Goal: Task Accomplishment & Management: Complete application form

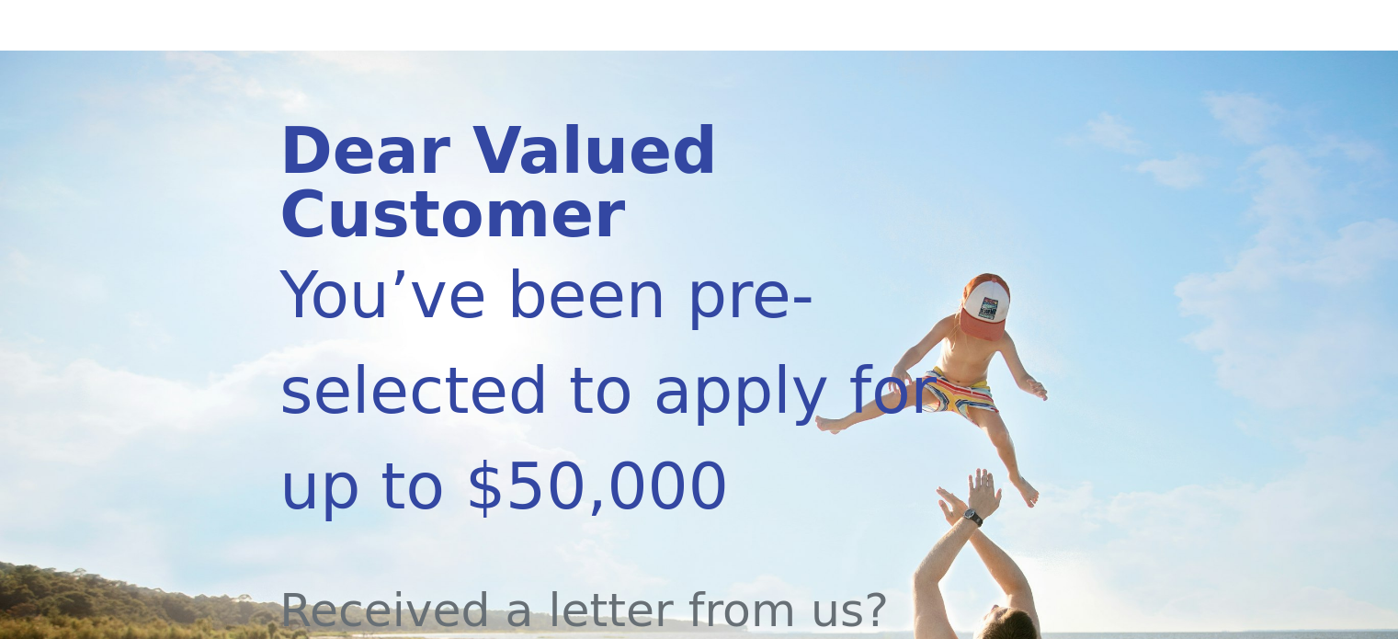
scroll to position [276, 0]
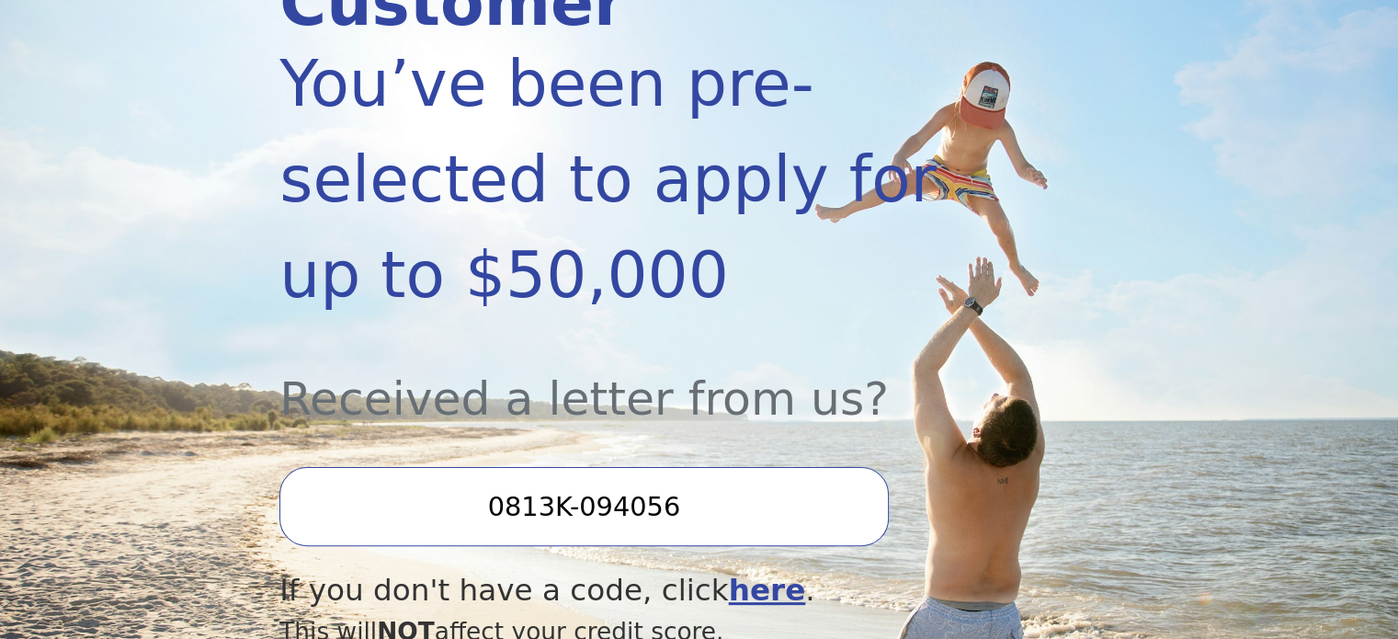
scroll to position [460, 0]
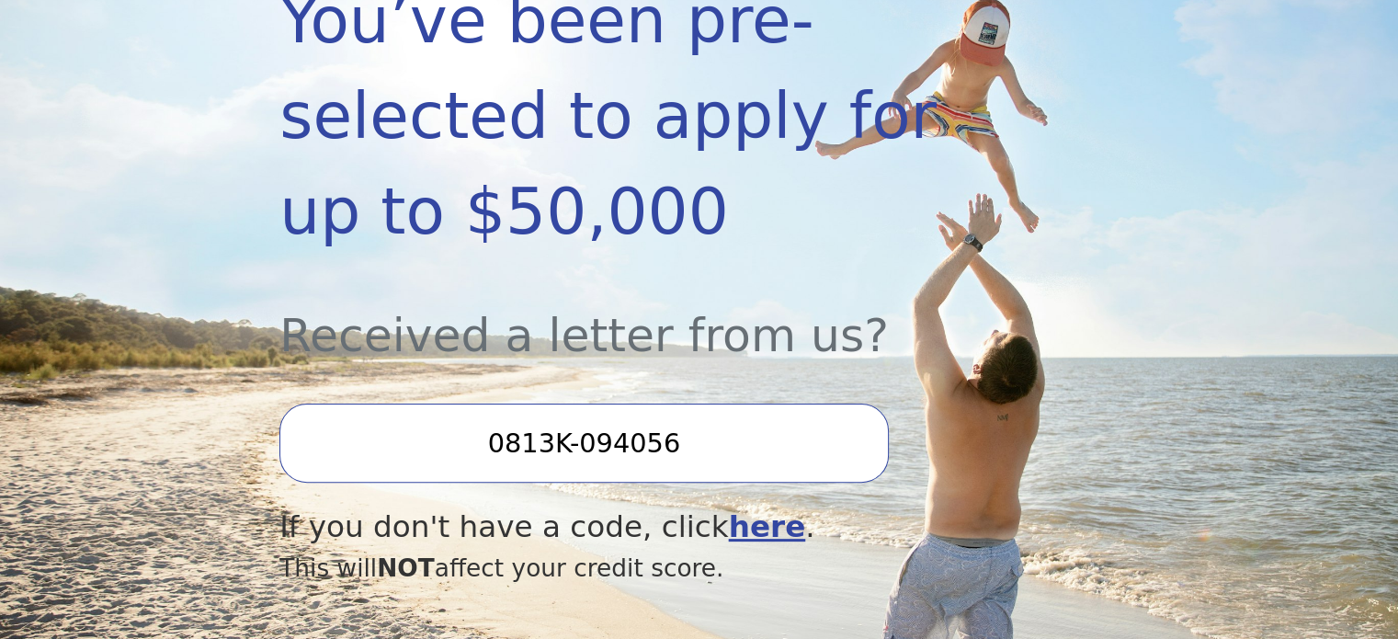
drag, startPoint x: 506, startPoint y: 345, endPoint x: 666, endPoint y: 350, distance: 160.1
click at [666, 404] on input "0813K-094056" at bounding box center [584, 443] width 609 height 79
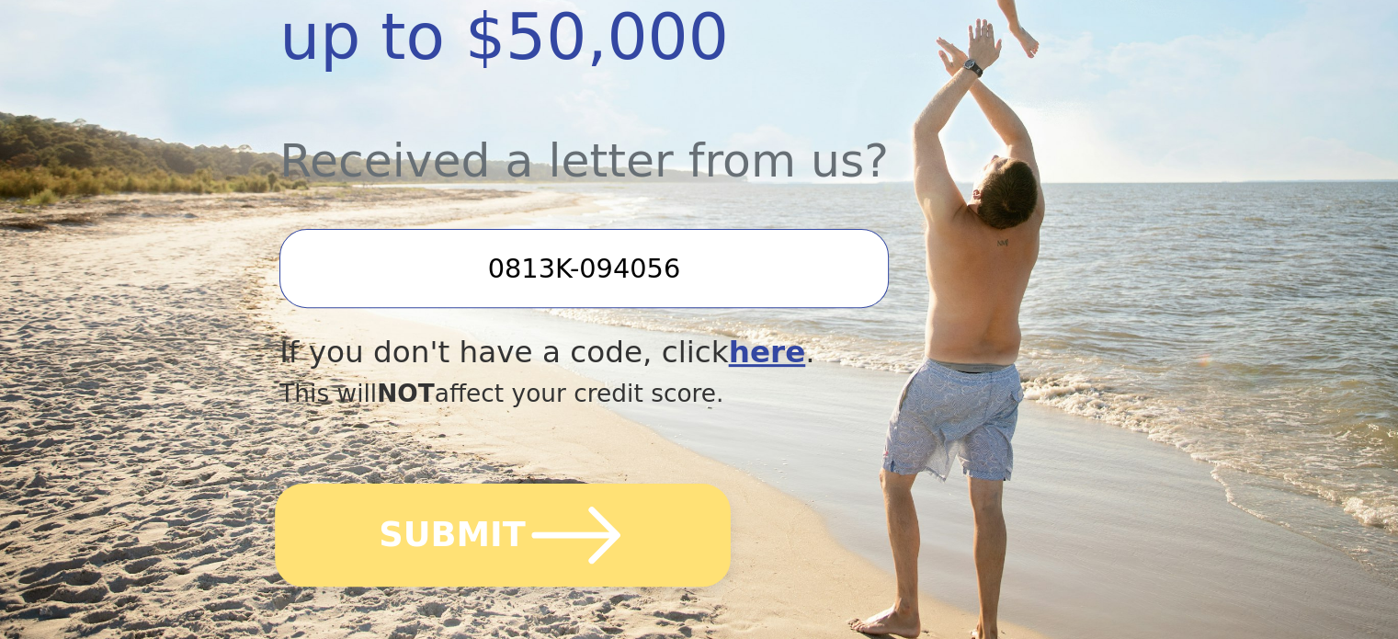
scroll to position [644, 0]
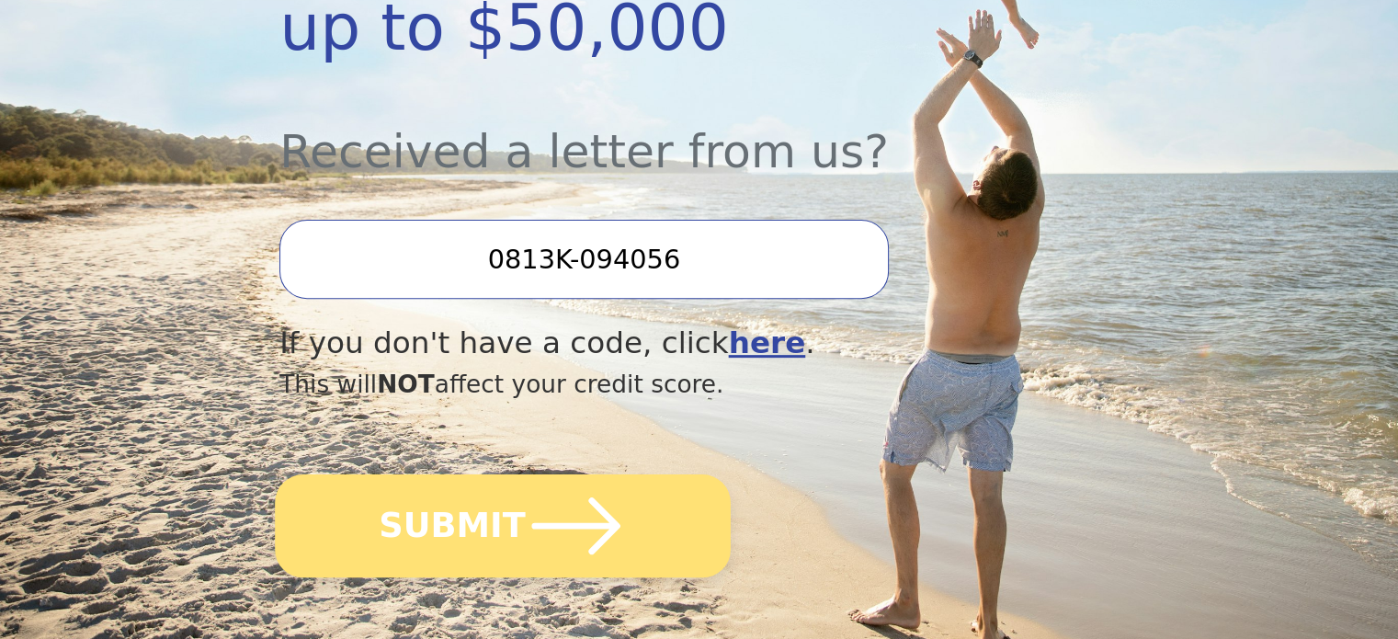
click at [593, 497] on icon "submit" at bounding box center [576, 525] width 88 height 57
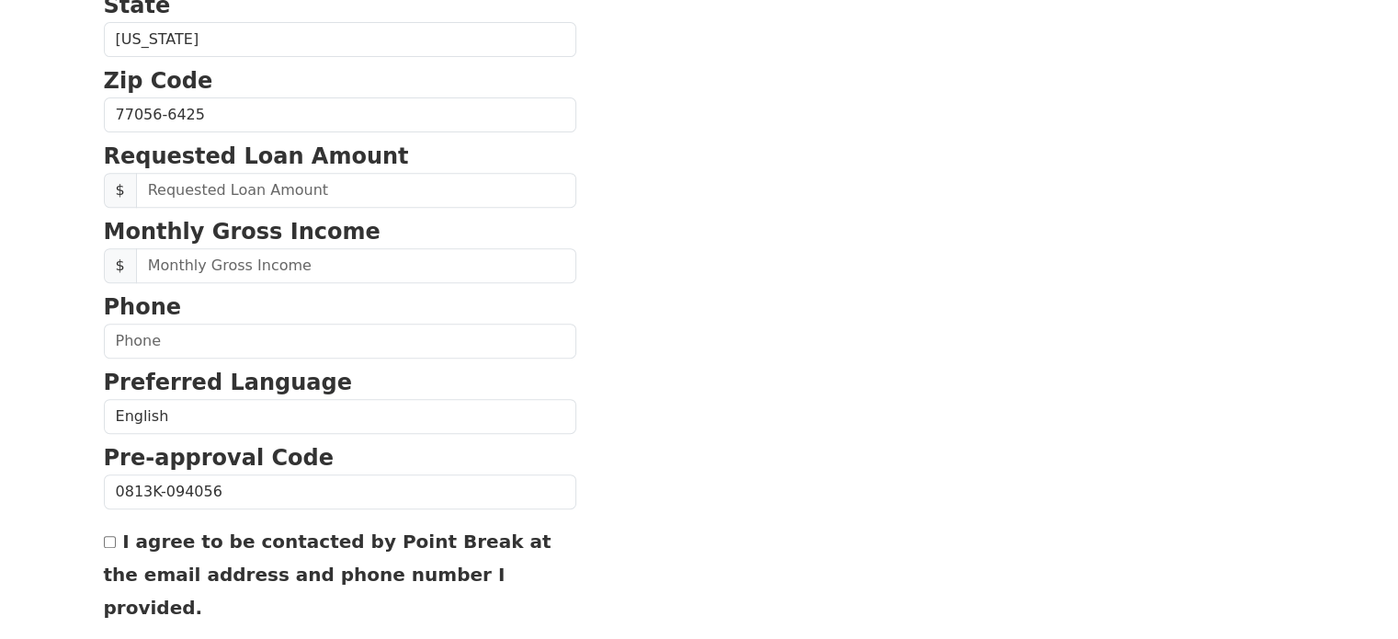
scroll to position [736, 0]
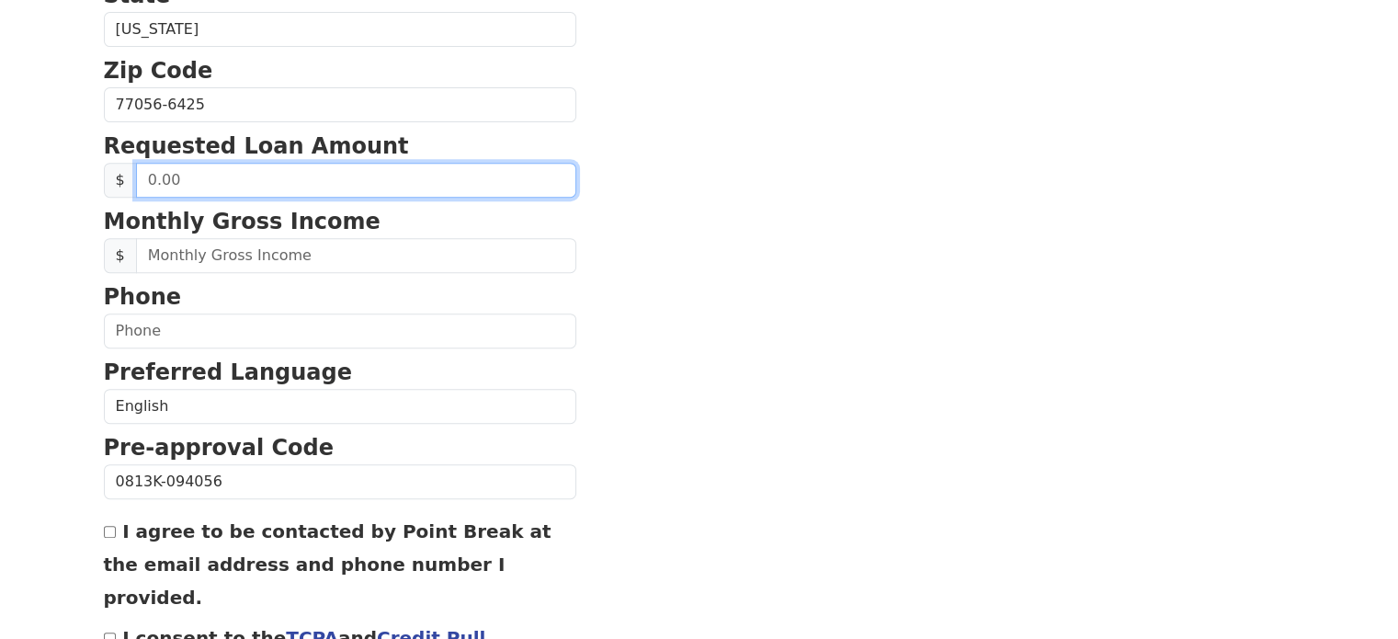
click at [210, 163] on input "text" at bounding box center [356, 180] width 440 height 35
drag, startPoint x: 209, startPoint y: 144, endPoint x: 68, endPoint y: 140, distance: 140.8
type input "50,000.00"
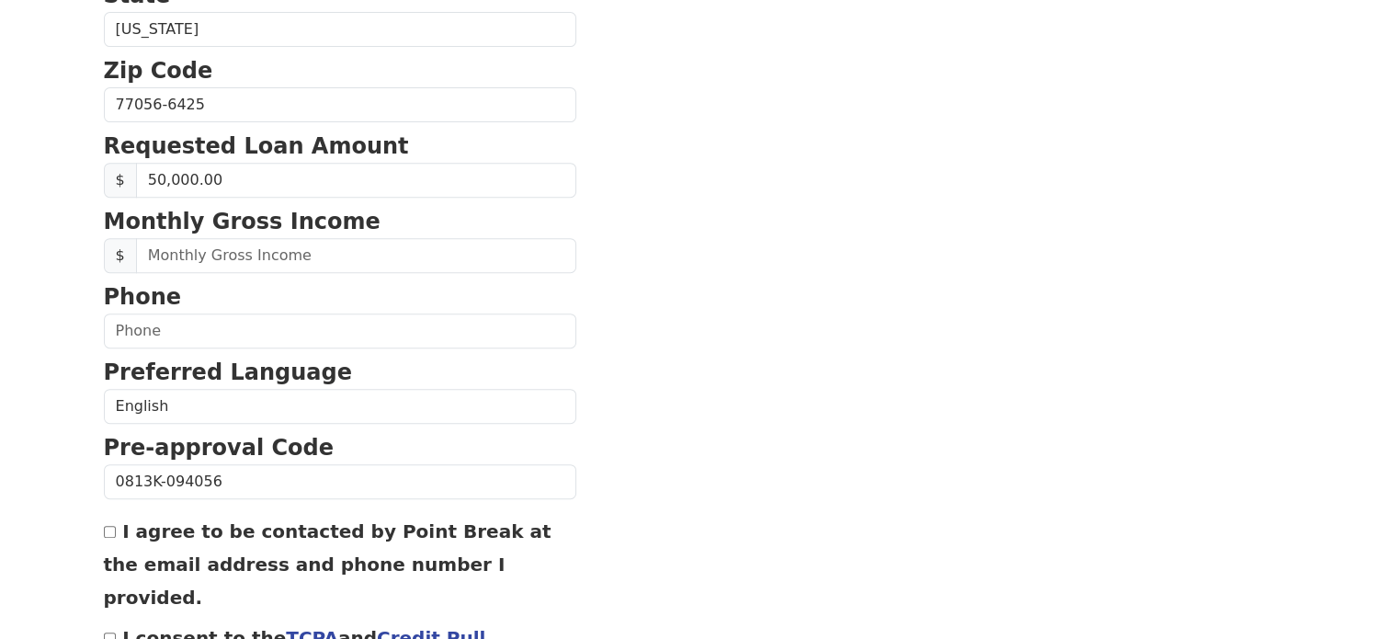
click at [739, 197] on section "First Name [PERSON_NAME] Last Name [PERSON_NAME] Email Address Re-Enter Email A…" at bounding box center [700, 106] width 1192 height 1311
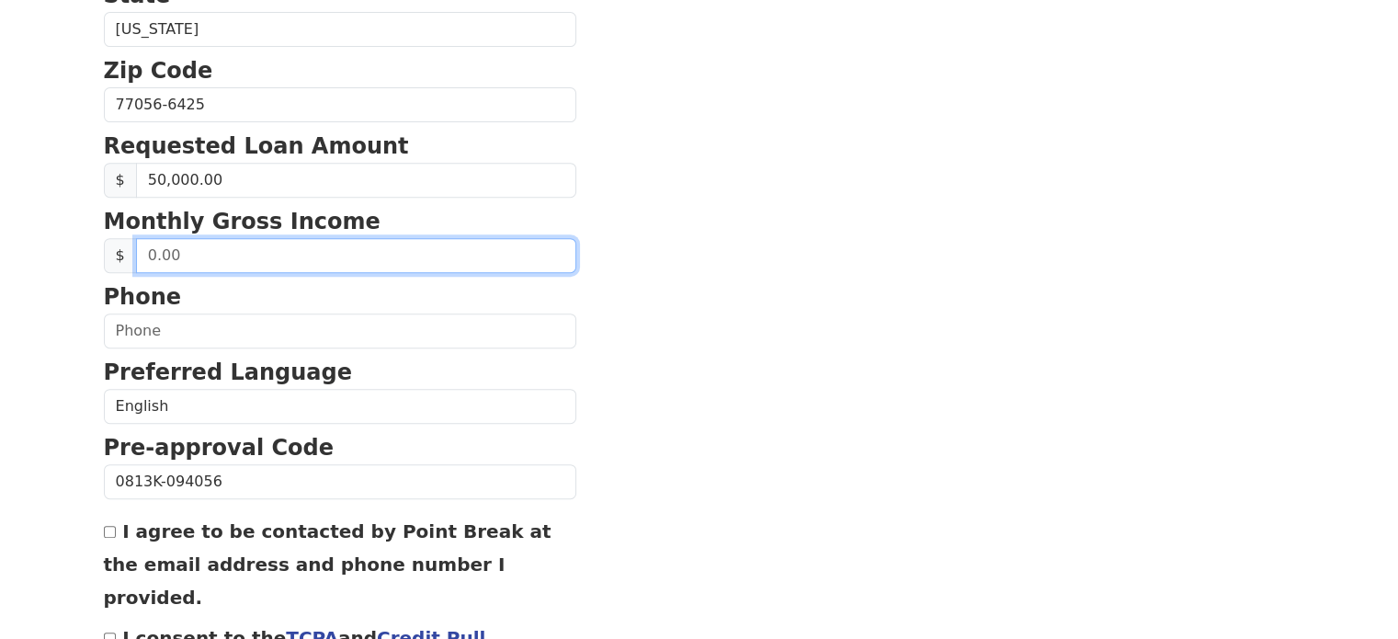
click at [241, 238] on input "text" at bounding box center [356, 255] width 440 height 35
type input "50,000.00"
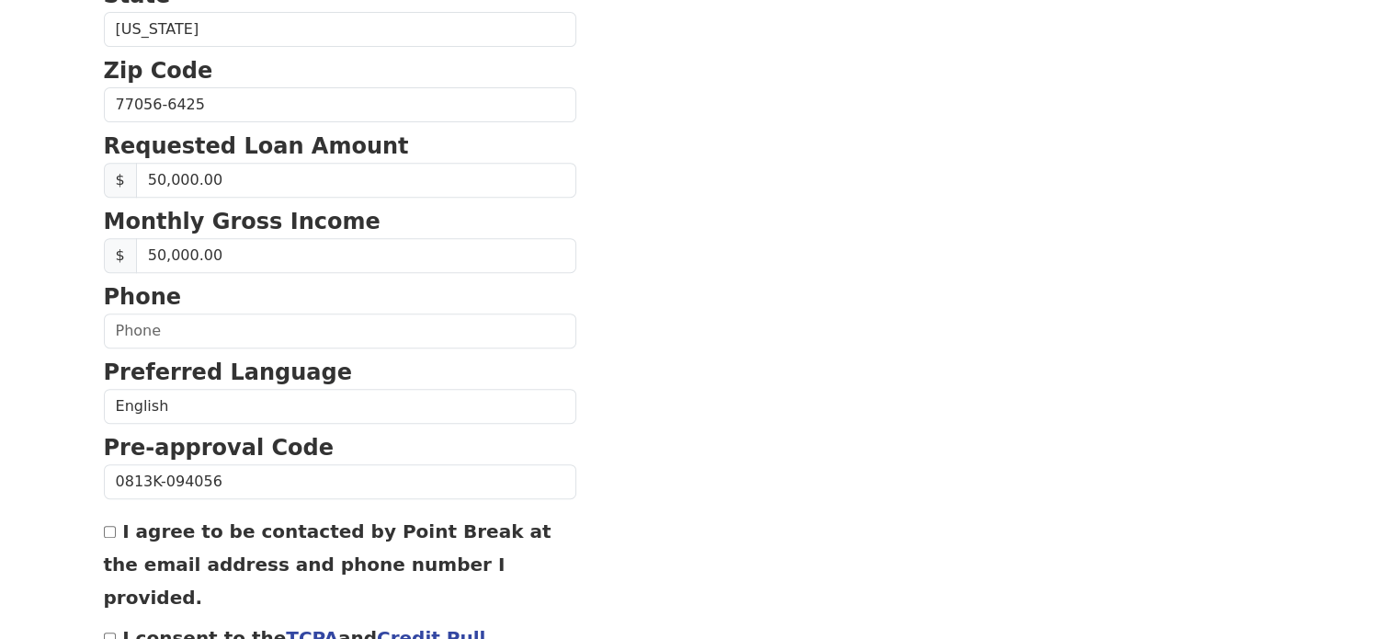
click at [653, 238] on section "First Name [PERSON_NAME] Last Name [PERSON_NAME] Email Address Re-Enter Email A…" at bounding box center [700, 106] width 1192 height 1311
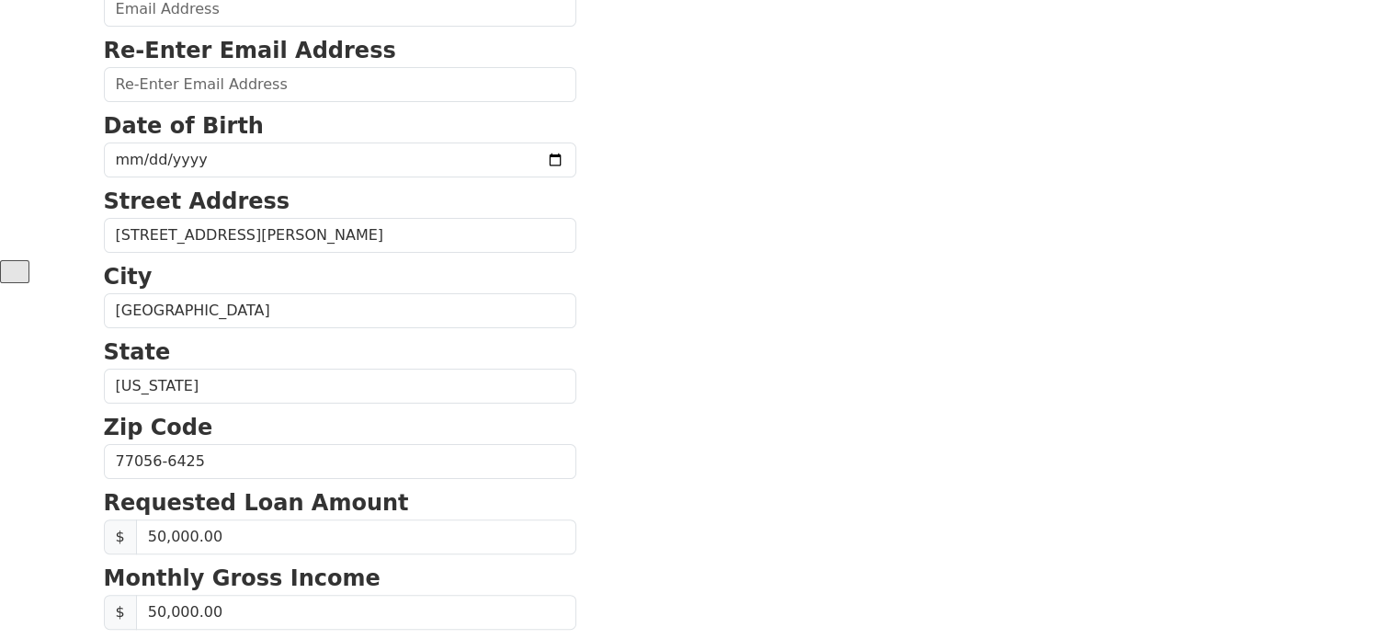
scroll to position [267, 0]
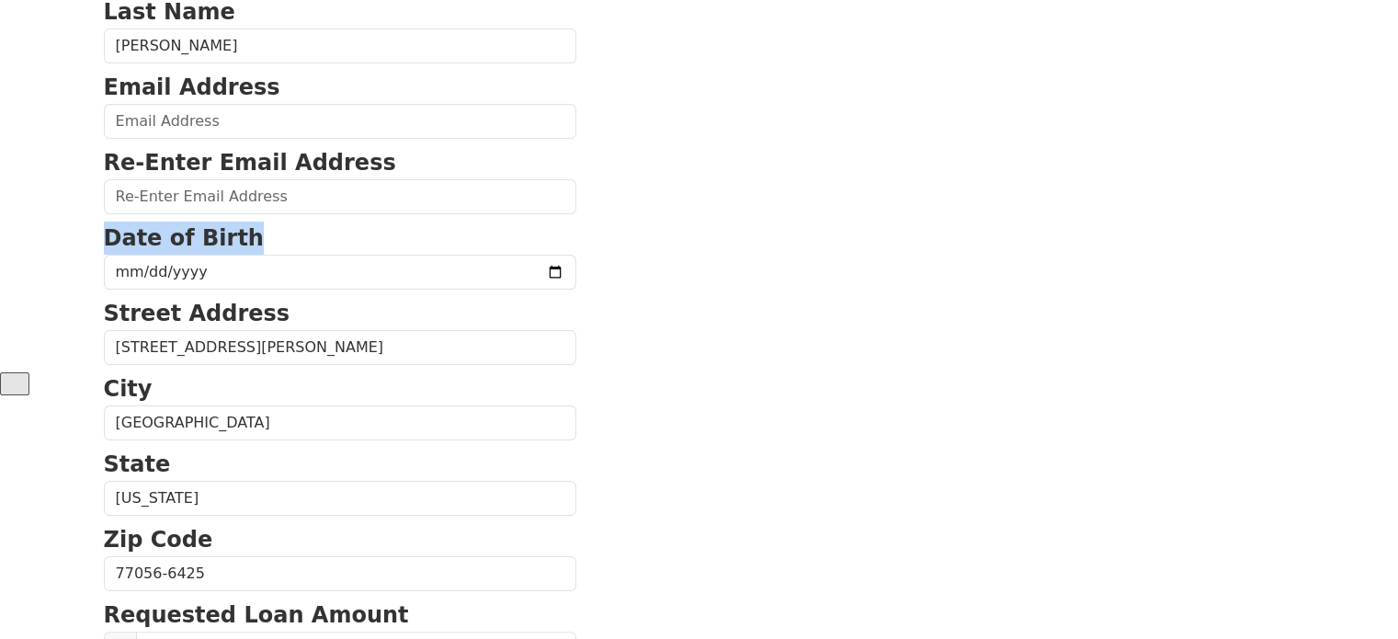
drag, startPoint x: 107, startPoint y: 194, endPoint x: 233, endPoint y: 193, distance: 126.0
click at [233, 225] on strong "Date of Birth" at bounding box center [184, 238] width 160 height 26
copy strong "Date of Birth"
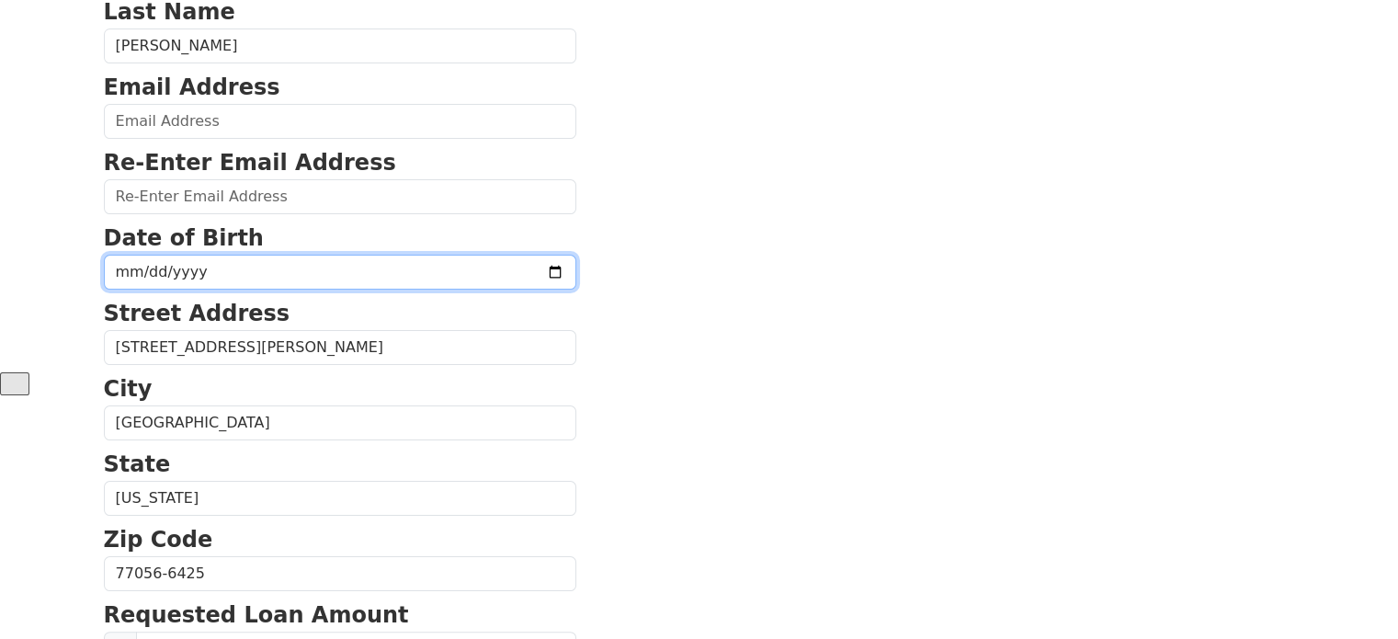
click at [235, 255] on input "date" at bounding box center [340, 272] width 473 height 35
click at [499, 255] on input "date" at bounding box center [340, 272] width 473 height 35
click at [211, 255] on input "date" at bounding box center [340, 272] width 473 height 35
click at [191, 255] on input "date" at bounding box center [340, 272] width 473 height 35
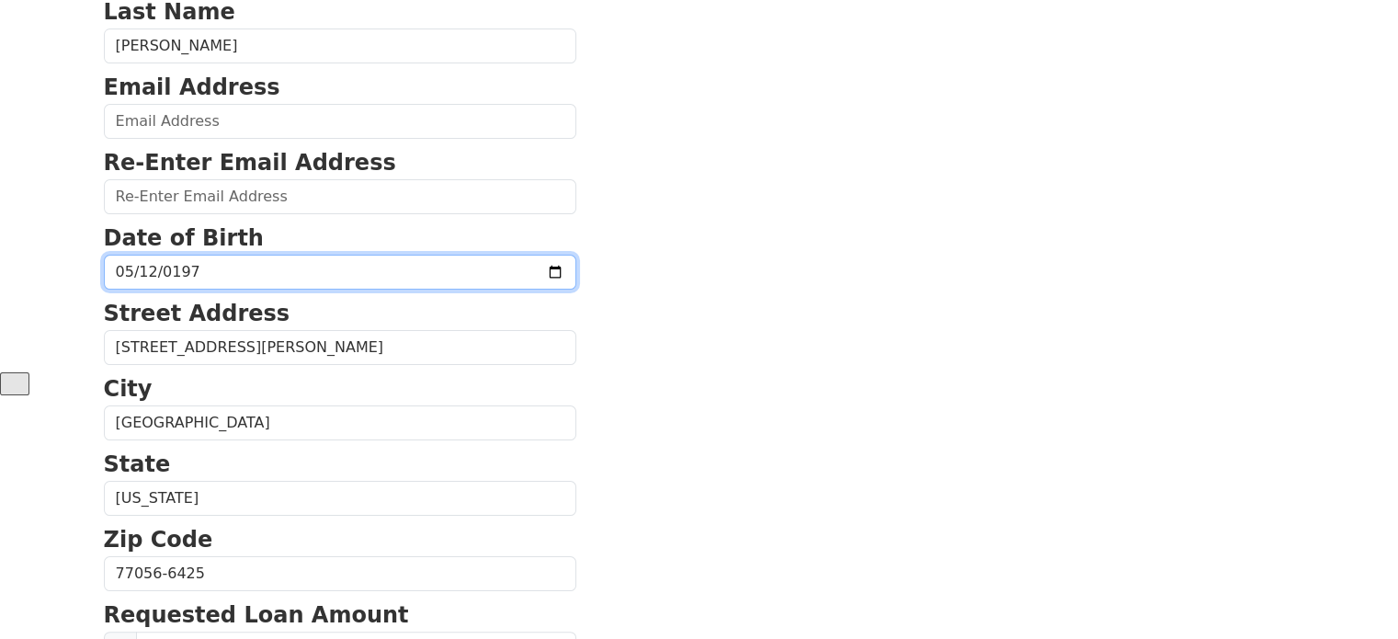
type input "[DATE]"
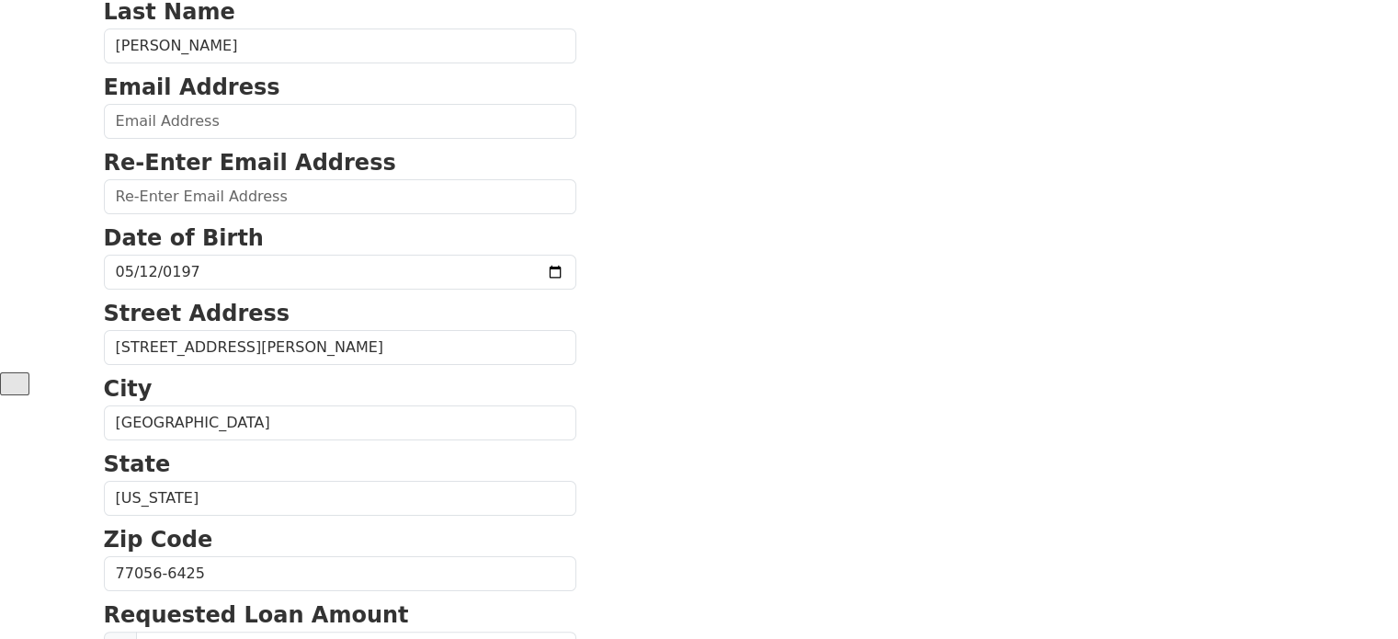
click at [625, 268] on section "First Name [PERSON_NAME] Last Name [PERSON_NAME] Email Address Re-Enter Email A…" at bounding box center [700, 575] width 1192 height 1311
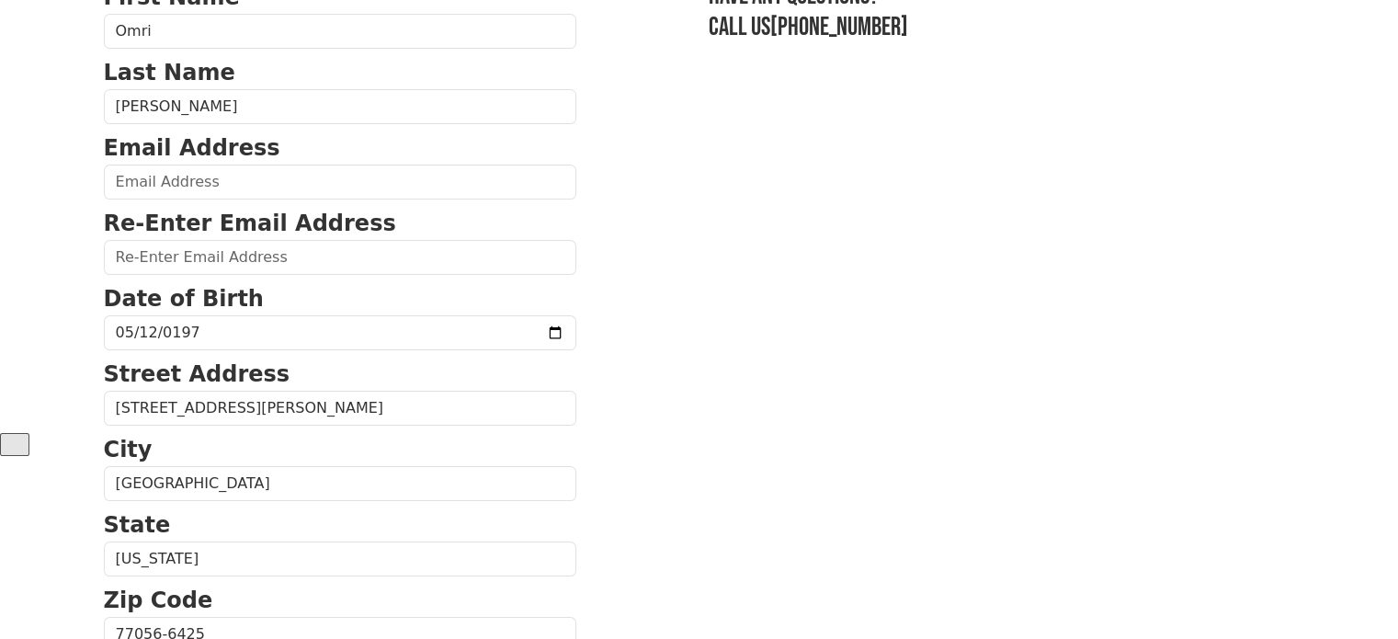
scroll to position [175, 0]
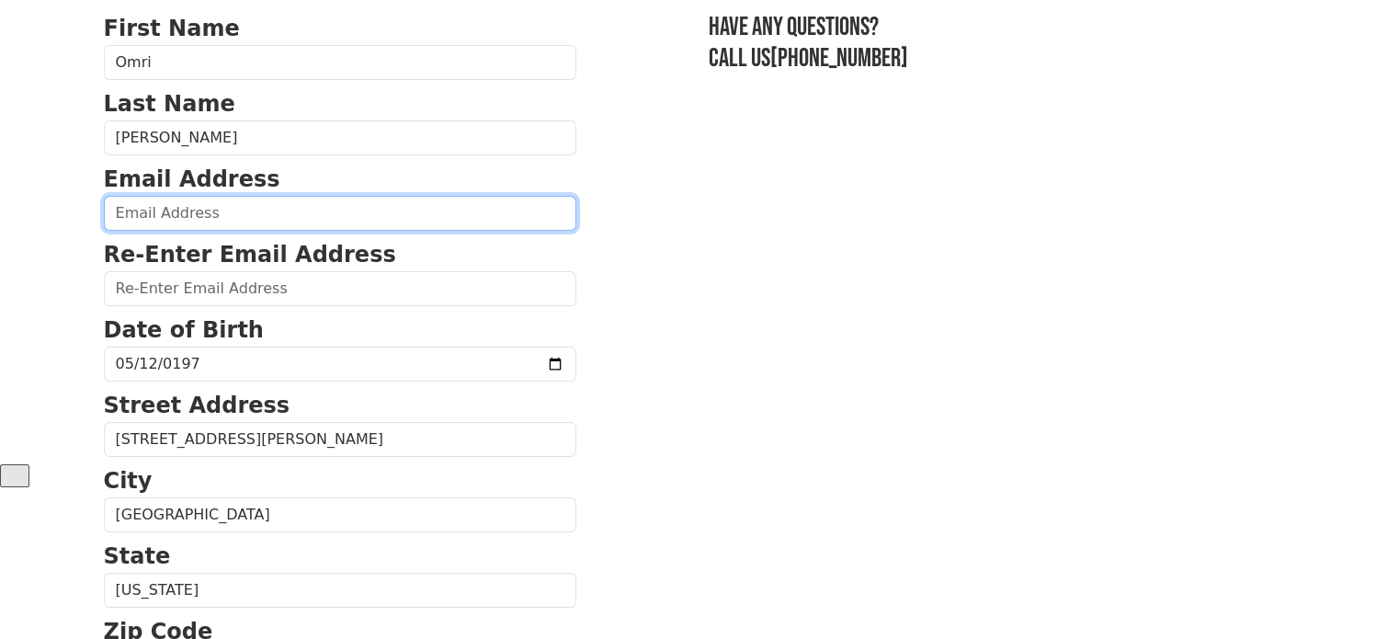
click at [175, 196] on input "email" at bounding box center [340, 213] width 473 height 35
paste input "[EMAIL_ADDRESS][PERSON_NAME][DOMAIN_NAME]"
type input "[EMAIL_ADDRESS][PERSON_NAME][DOMAIN_NAME]"
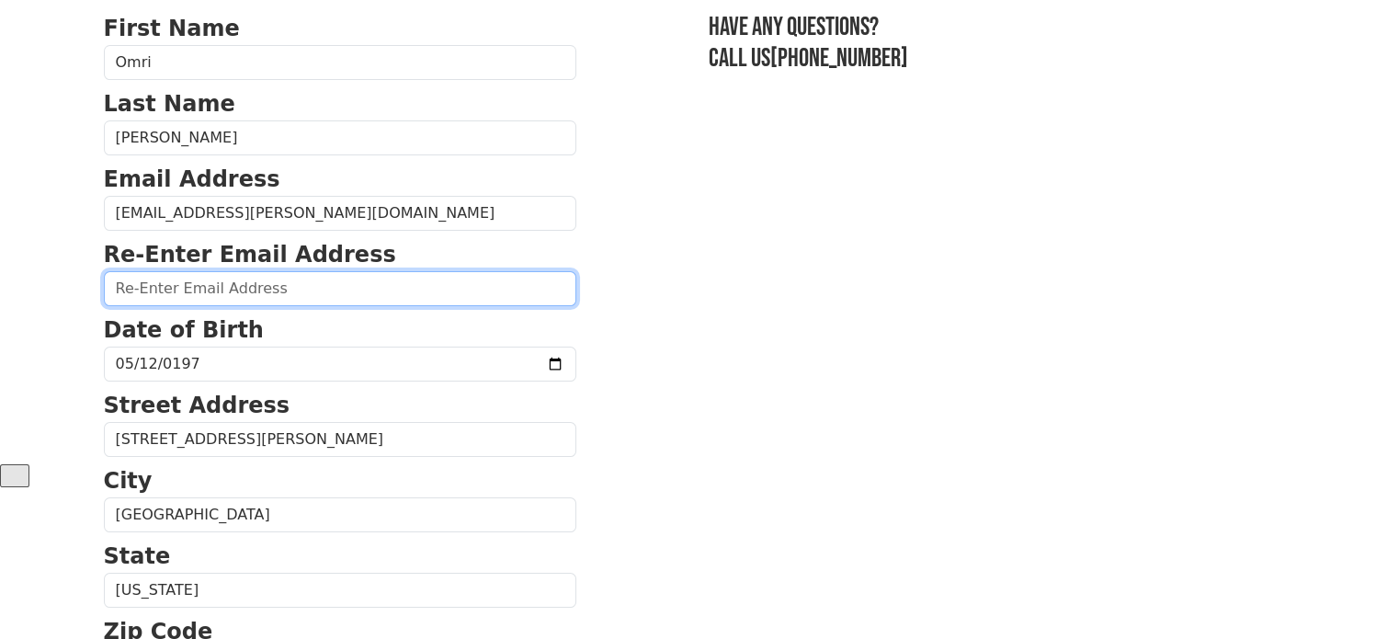
click at [147, 271] on input "email" at bounding box center [340, 288] width 473 height 35
paste input "[EMAIL_ADDRESS][PERSON_NAME][DOMAIN_NAME]"
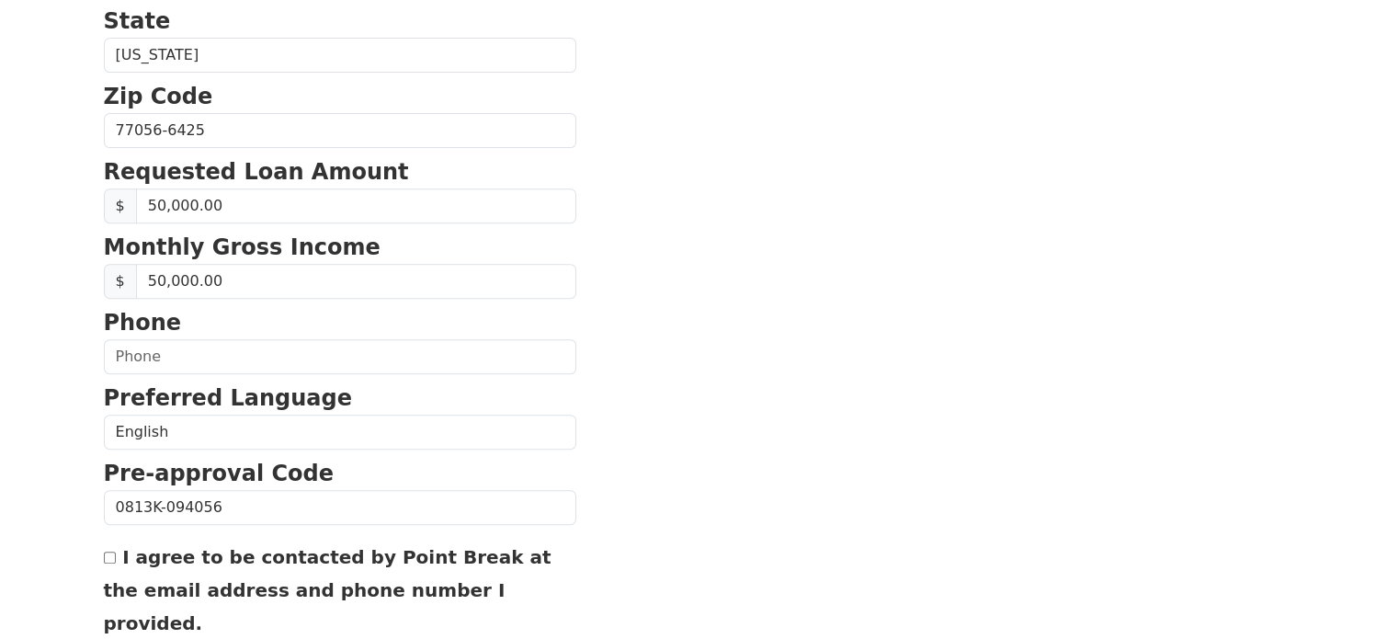
scroll to position [818, 0]
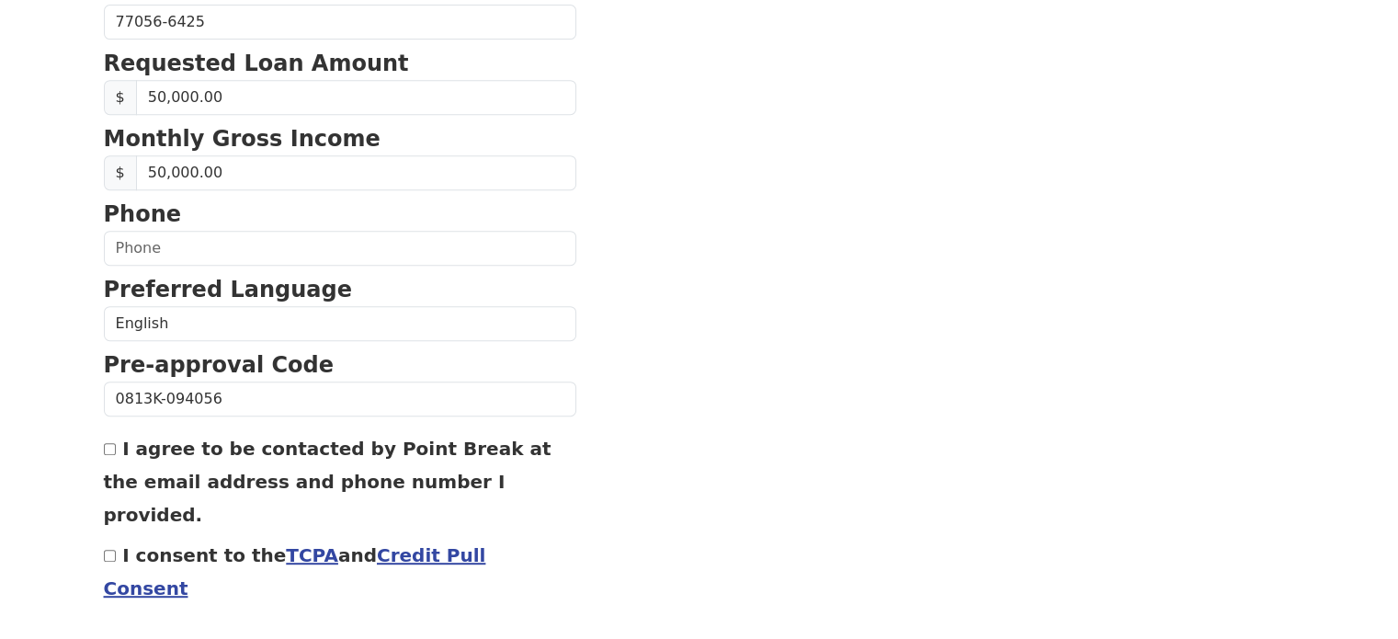
type input "[EMAIL_ADDRESS][PERSON_NAME][DOMAIN_NAME]"
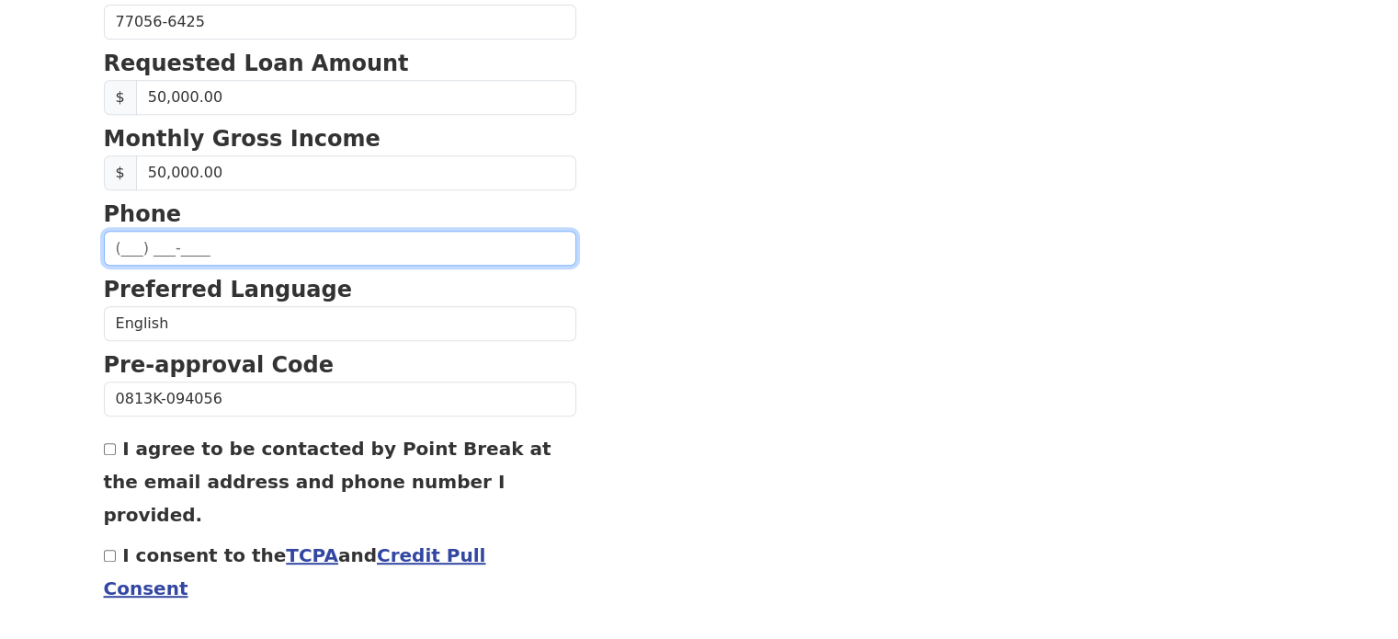
click at [188, 231] on input "text" at bounding box center [340, 248] width 473 height 35
paste input "[PHONE_NUMBER]"
type input "[PHONE_NUMBER]"
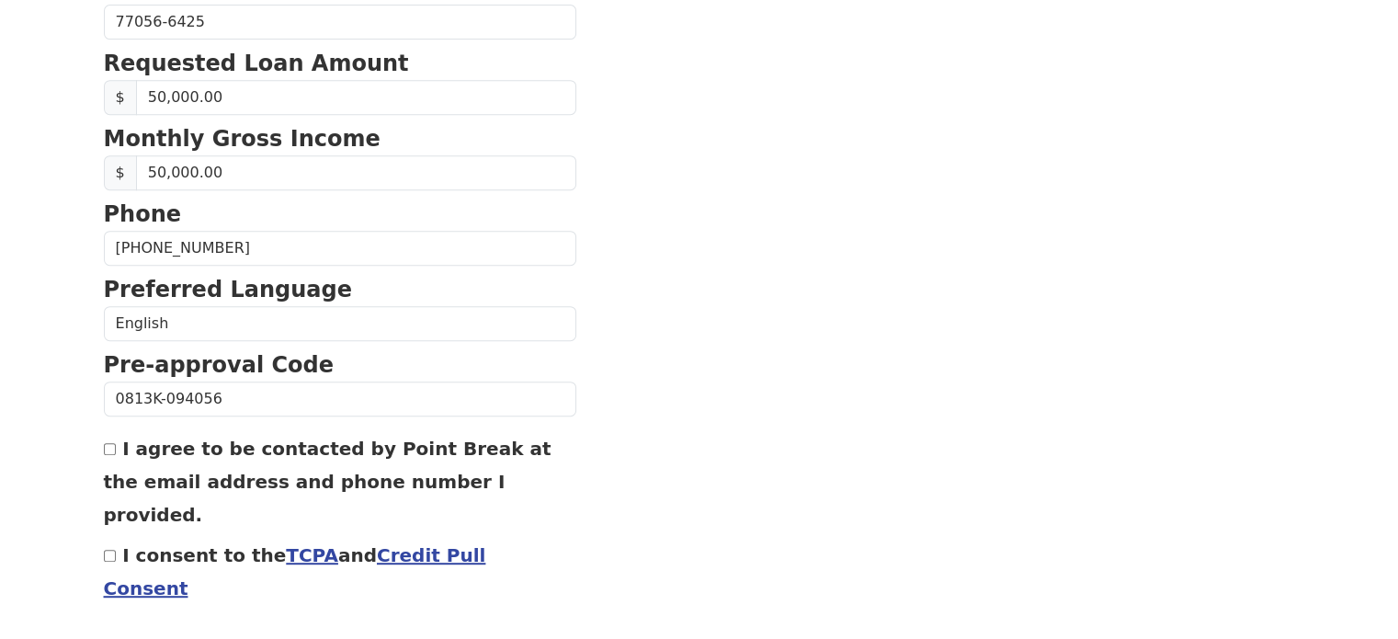
click at [731, 250] on section "First Name [PERSON_NAME] Last Name [PERSON_NAME] Email Address [EMAIL_ADDRESS][…" at bounding box center [700, 23] width 1192 height 1311
click at [110, 443] on input "I agree to be contacted by Point Break at the email address and phone number I …" at bounding box center [110, 449] width 12 height 12
checkbox input "true"
click at [108, 550] on input "I consent to the TCPA and Credit Pull Consent" at bounding box center [110, 556] width 12 height 12
checkbox input "true"
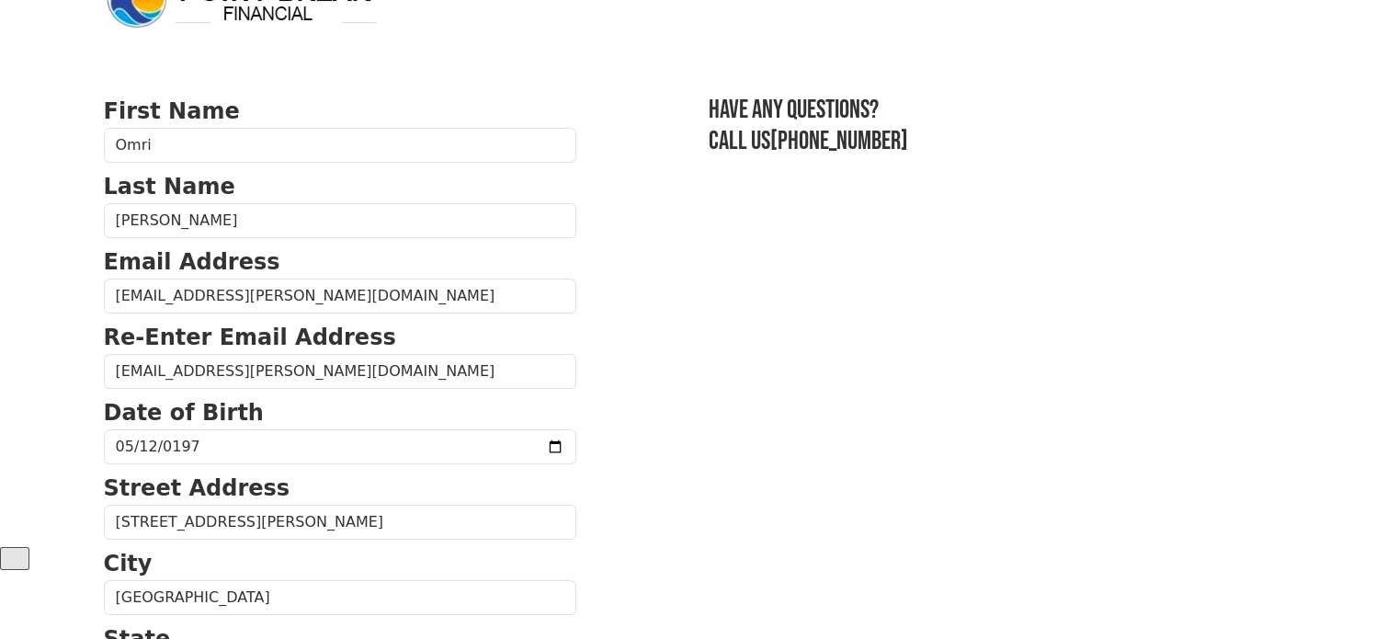
scroll to position [0, 0]
